Goal: Transaction & Acquisition: Book appointment/travel/reservation

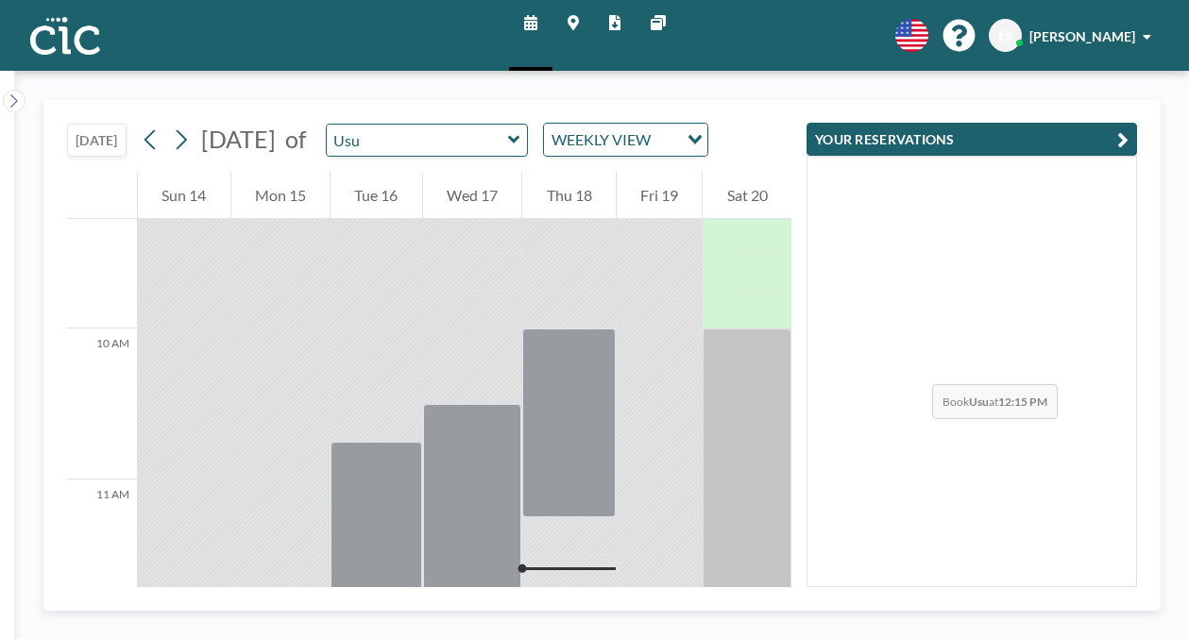
scroll to position [1398, 0]
drag, startPoint x: 736, startPoint y: 260, endPoint x: 715, endPoint y: 258, distance: 21.8
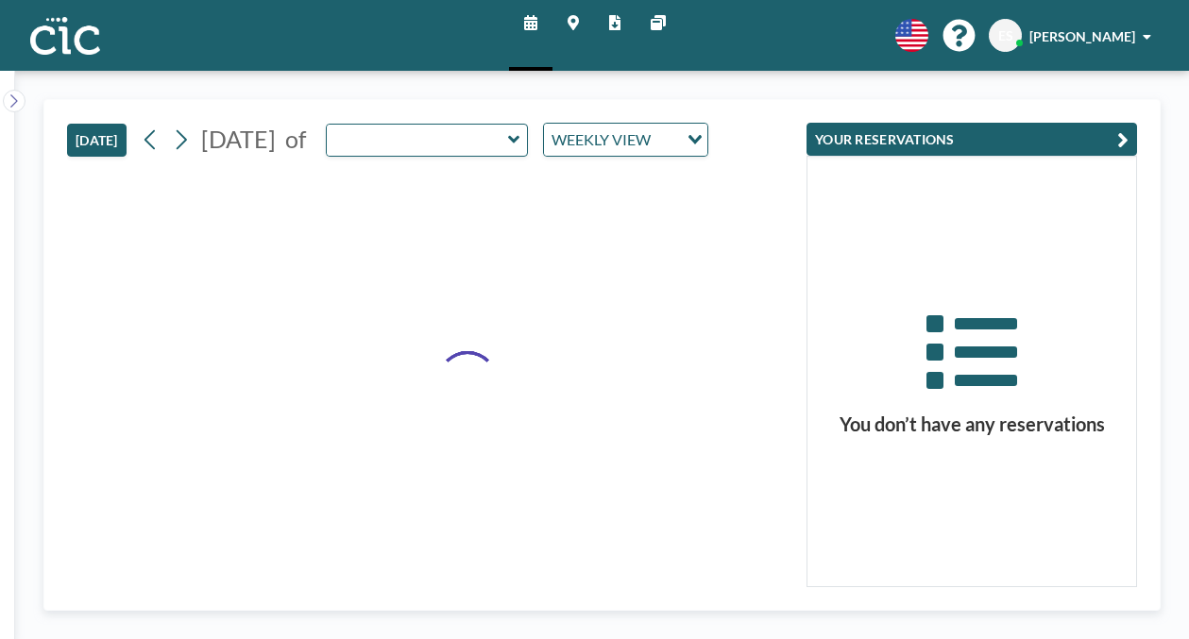
type input "Usu"
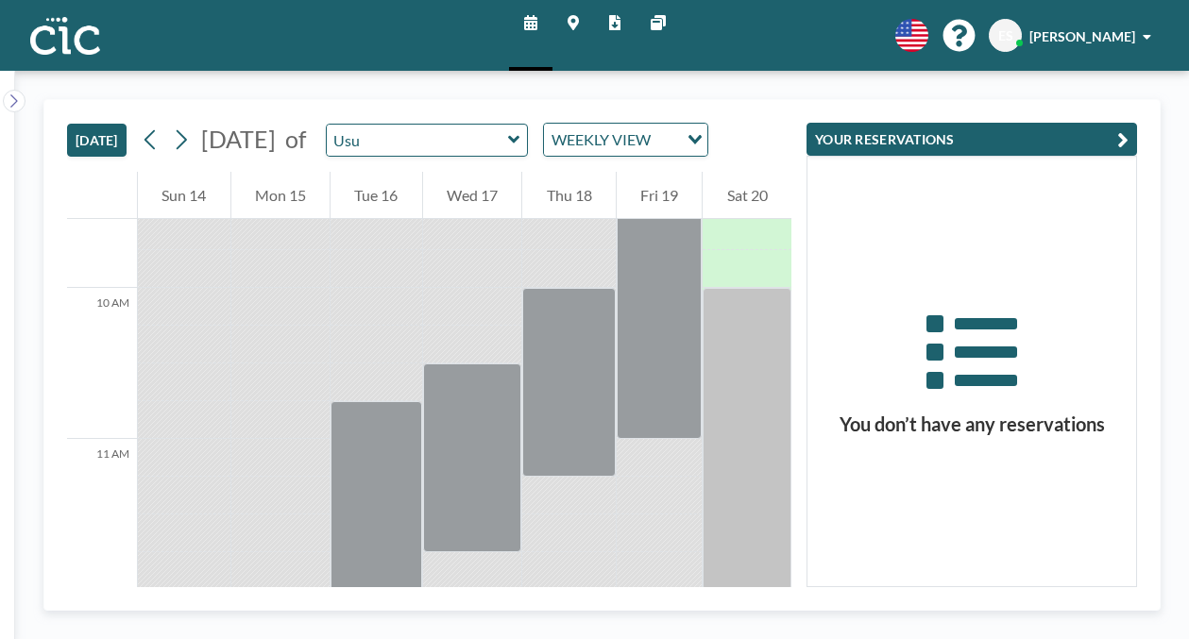
scroll to position [1442, 0]
drag, startPoint x: 757, startPoint y: 214, endPoint x: 747, endPoint y: 220, distance: 11.8
click at [702, 590] on div at bounding box center [660, 609] width 86 height 38
drag, startPoint x: 740, startPoint y: 246, endPoint x: 730, endPoint y: 375, distance: 128.8
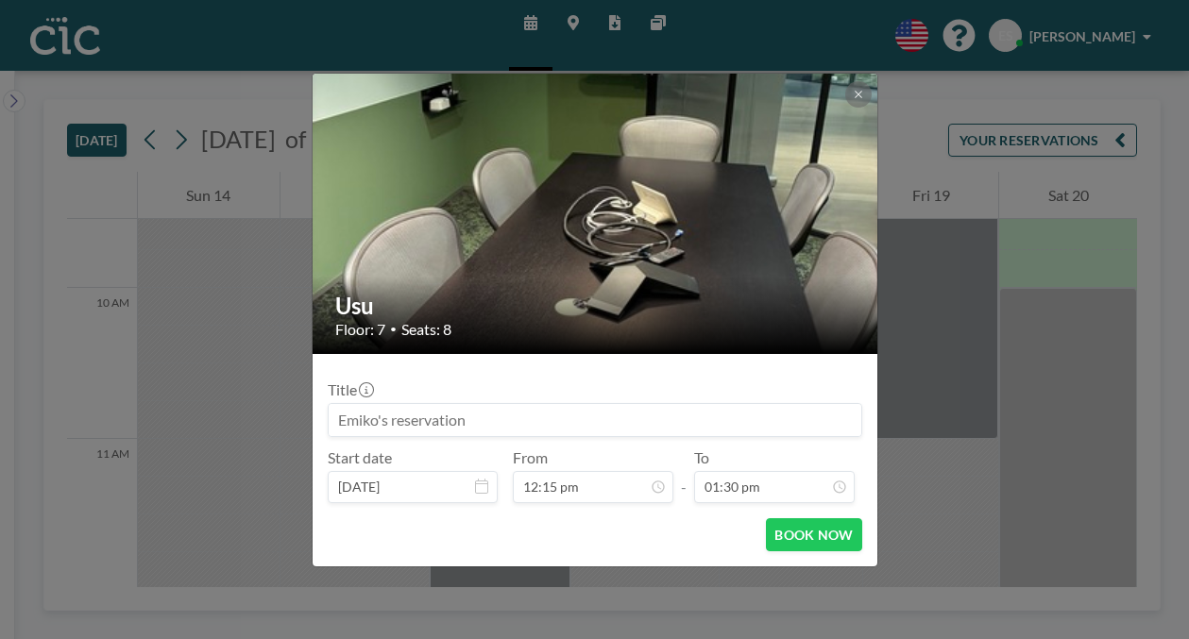
click at [459, 406] on input at bounding box center [595, 420] width 533 height 32
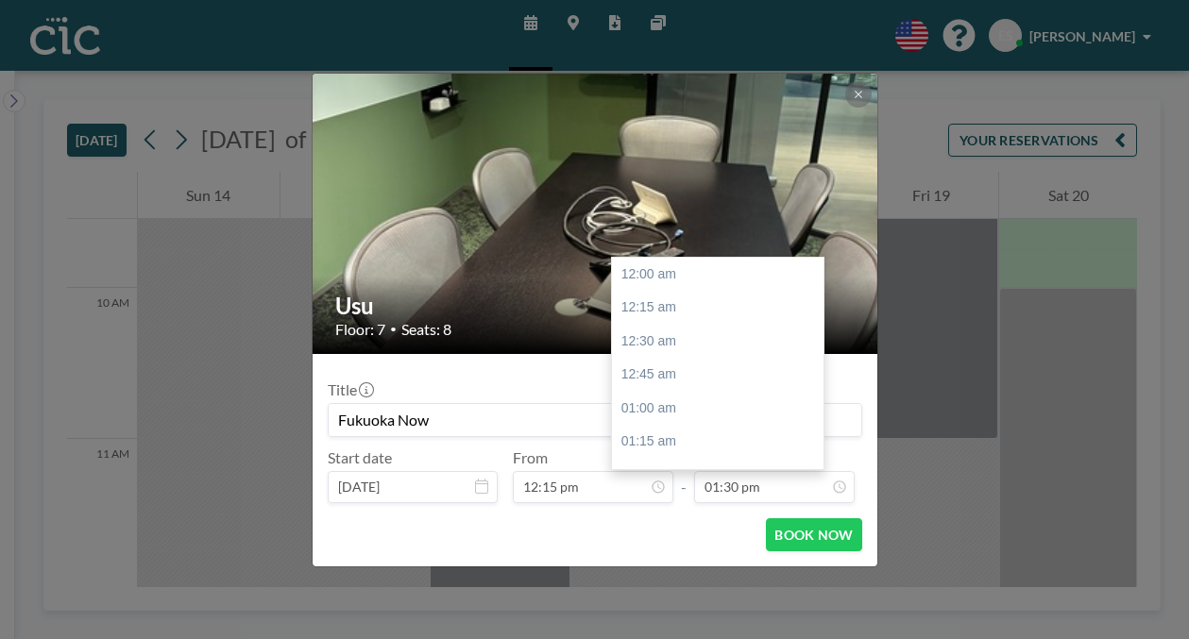
scroll to position [1628, 0]
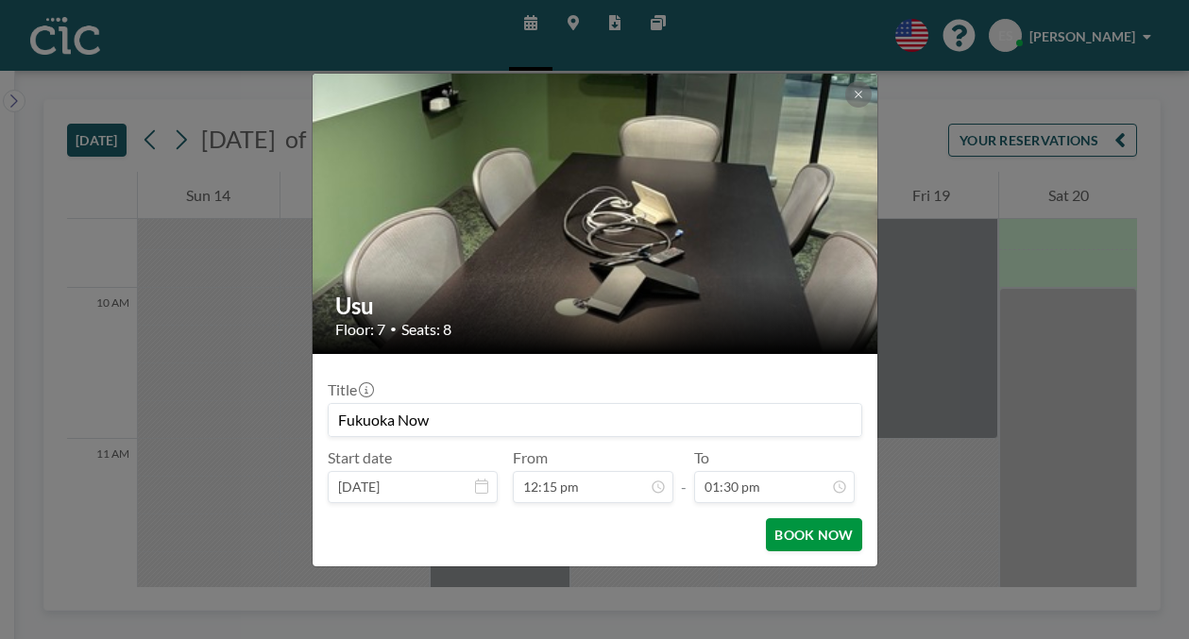
type input "Fukuoka Now"
click at [787, 518] on button "BOOK NOW" at bounding box center [813, 534] width 95 height 33
